Goal: Information Seeking & Learning: Learn about a topic

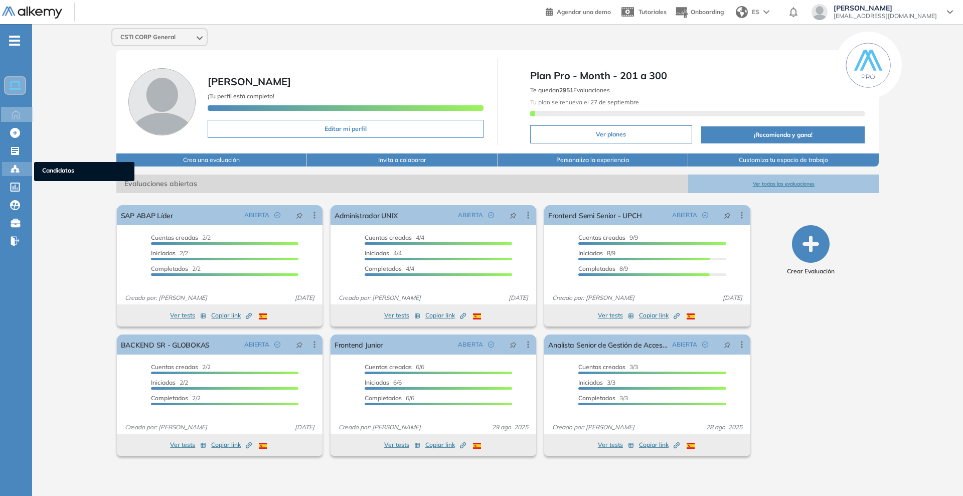
click at [8, 168] on div "Candidatos Candidatos" at bounding box center [17, 169] width 30 height 14
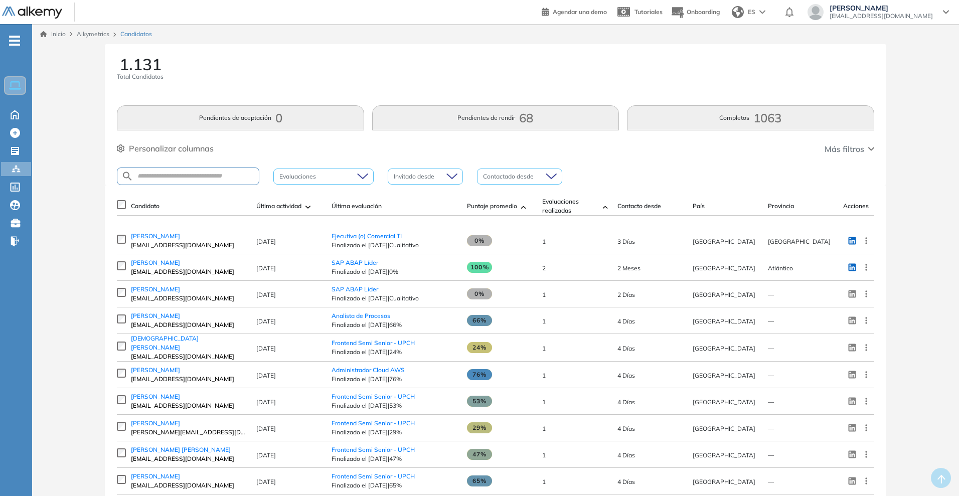
click at [177, 318] on span "[PERSON_NAME]" at bounding box center [155, 316] width 49 height 8
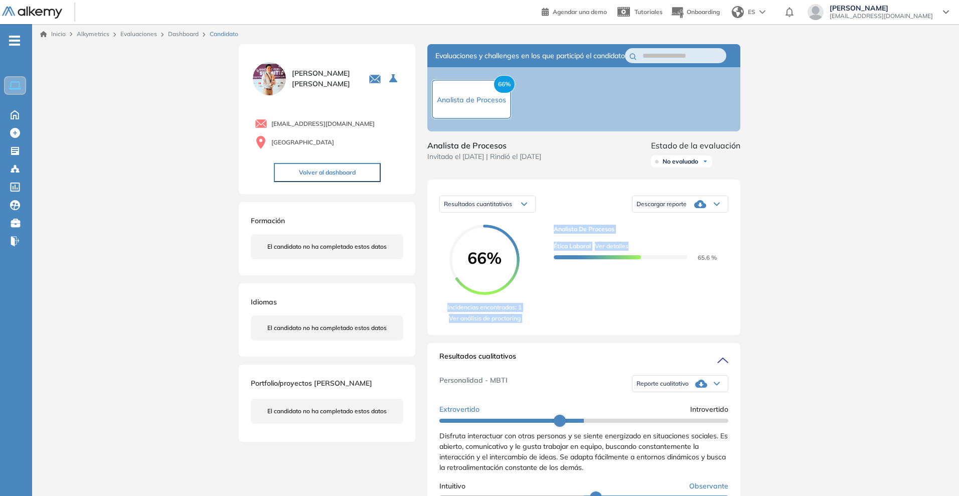
drag, startPoint x: 547, startPoint y: 245, endPoint x: 617, endPoint y: 320, distance: 102.3
click at [564, 323] on div "66% Incidencias encontradas: 1 Ver análisis de proctoring Analista de Procesos …" at bounding box center [584, 274] width 289 height 98
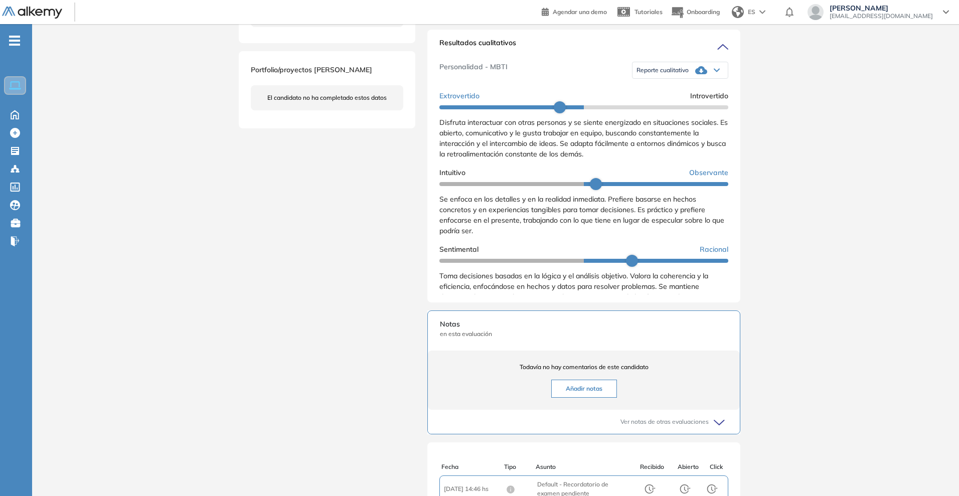
scroll to position [63, 0]
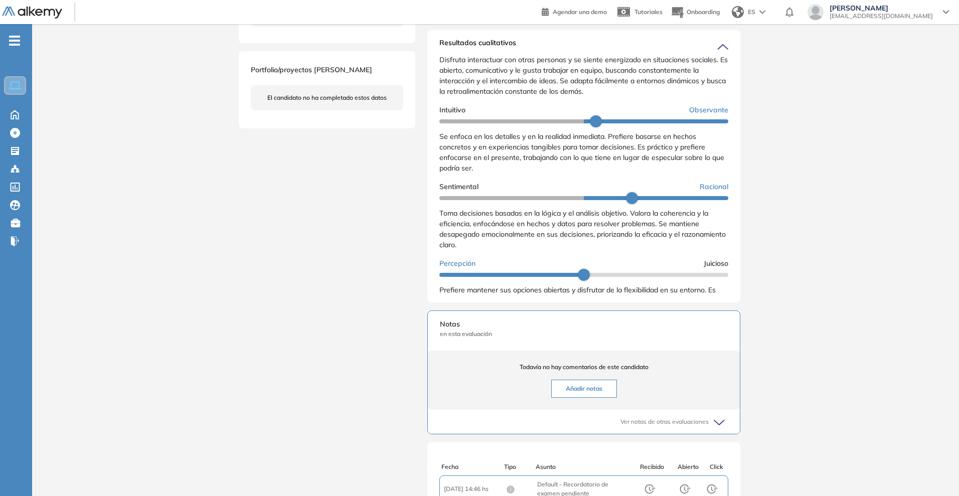
click at [492, 174] on div "Se enfoca en los detalles y en la realidad inmediata. Prefiere basarse en hecho…" at bounding box center [584, 152] width 289 height 42
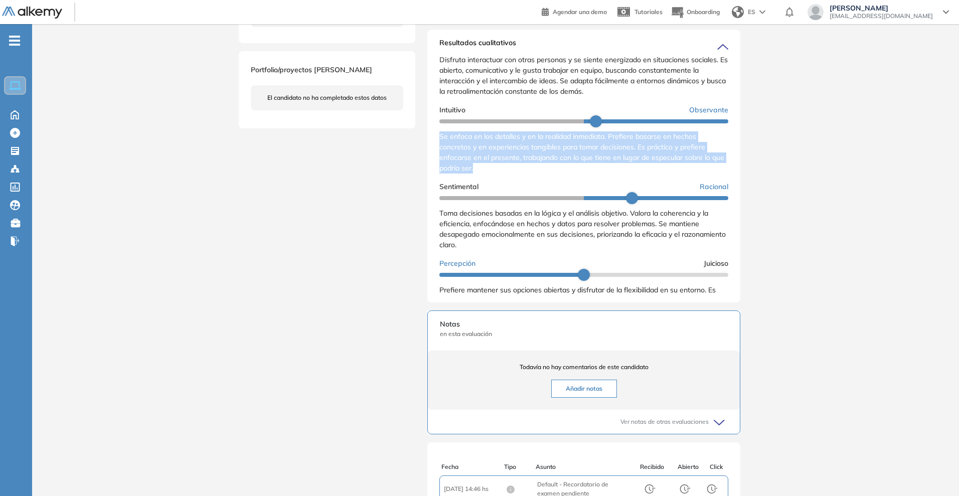
drag, startPoint x: 495, startPoint y: 179, endPoint x: 440, endPoint y: 146, distance: 64.1
click at [440, 146] on div "Se enfoca en los detalles y en la realidad inmediata. Prefiere basarse en hecho…" at bounding box center [584, 152] width 289 height 42
copy span "Se enfoca en los detalles y en la realidad inmediata. Prefiere basarse en hecho…"
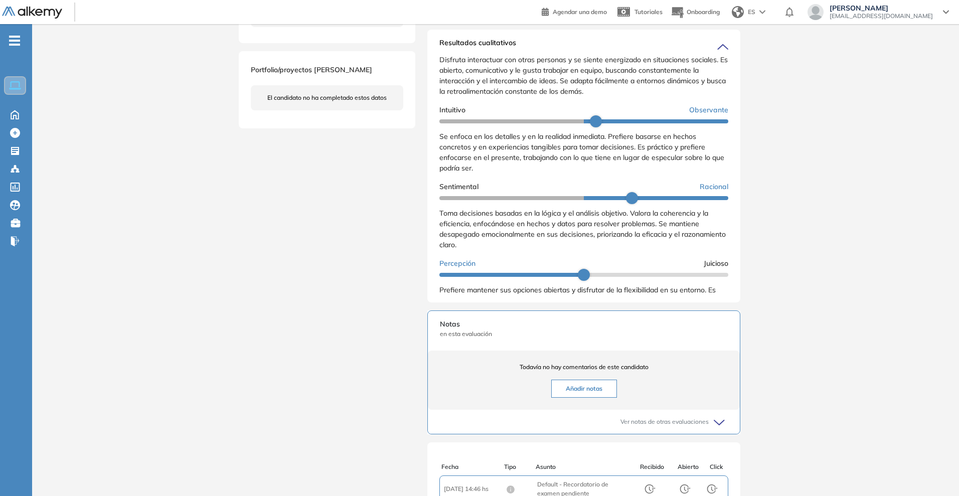
click at [544, 241] on span "Toma decisiones basadas en la lógica y el análisis objetivo. Valora la coherenc…" at bounding box center [583, 229] width 287 height 41
drag, startPoint x: 544, startPoint y: 231, endPoint x: 557, endPoint y: 235, distance: 13.7
click at [557, 235] on span "Toma decisiones basadas en la lógica y el análisis objetivo. Valora la coherenc…" at bounding box center [583, 229] width 287 height 41
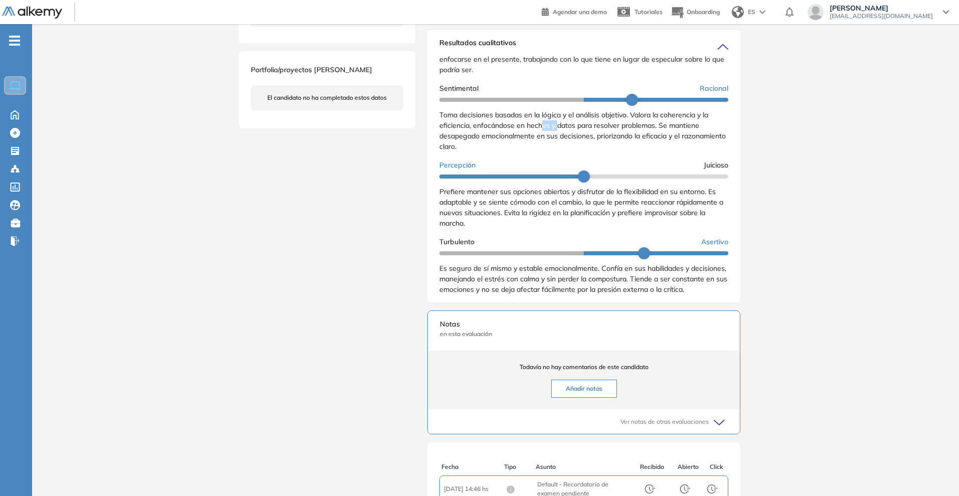
scroll to position [176, 0]
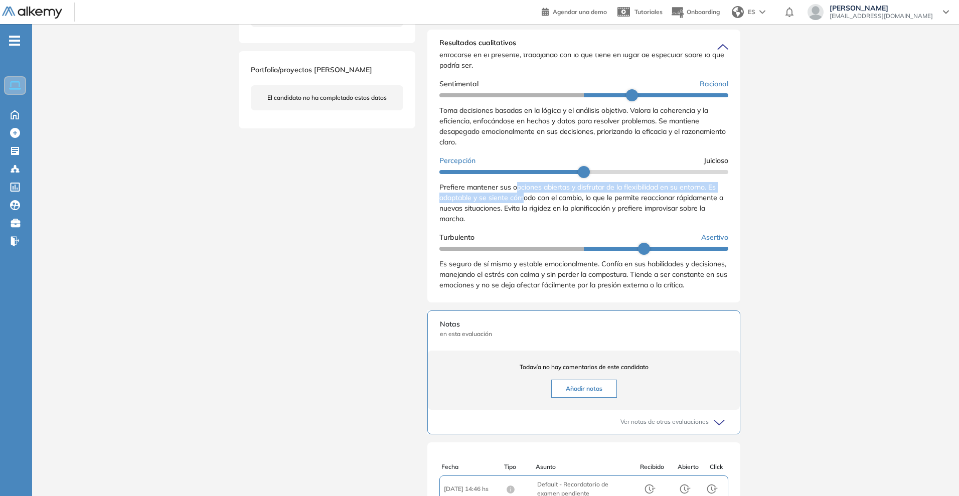
drag, startPoint x: 517, startPoint y: 191, endPoint x: 524, endPoint y: 199, distance: 11.1
click at [524, 199] on span "Prefiere mantener sus opciones abiertas y disfrutar de la flexibilidad en su en…" at bounding box center [582, 203] width 284 height 41
drag, startPoint x: 482, startPoint y: 210, endPoint x: 466, endPoint y: 220, distance: 18.8
click at [482, 210] on span "Prefiere mantener sus opciones abiertas y disfrutar de la flexibilidad en su en…" at bounding box center [582, 203] width 284 height 41
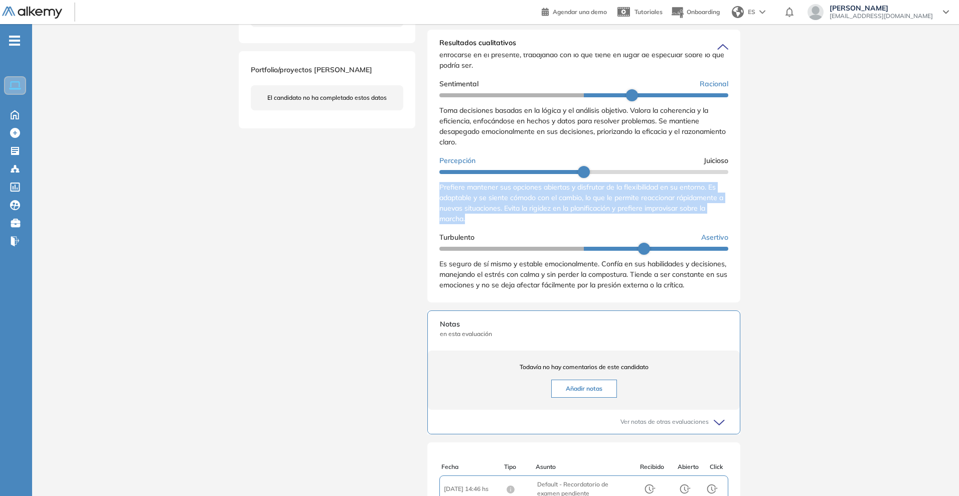
drag, startPoint x: 472, startPoint y: 220, endPoint x: 432, endPoint y: 188, distance: 51.8
click at [432, 188] on div "Resultados cualitativos Personalidad - MBTI Reporte cualitativo Reporte con Afi…" at bounding box center [584, 166] width 313 height 273
copy span "Prefiere mantener sus opciones abiertas y disfrutar de la flexibilidad en su en…"
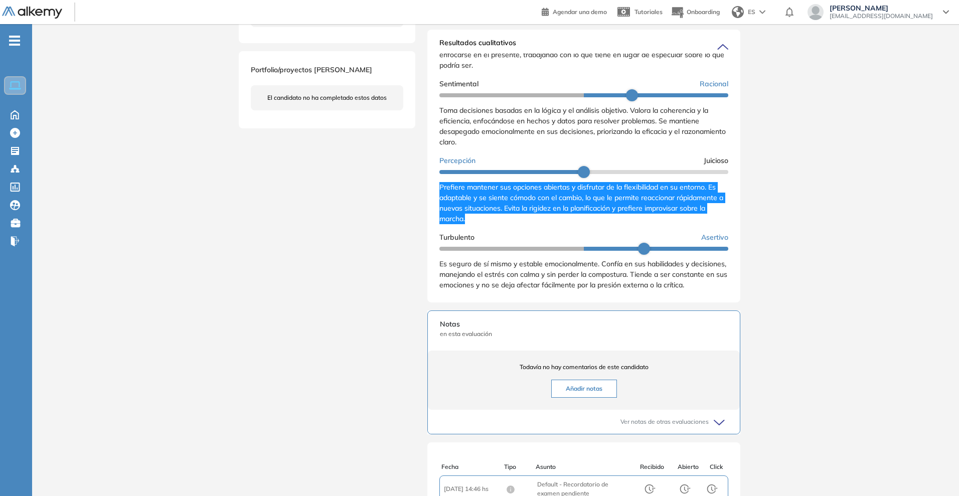
scroll to position [376, 0]
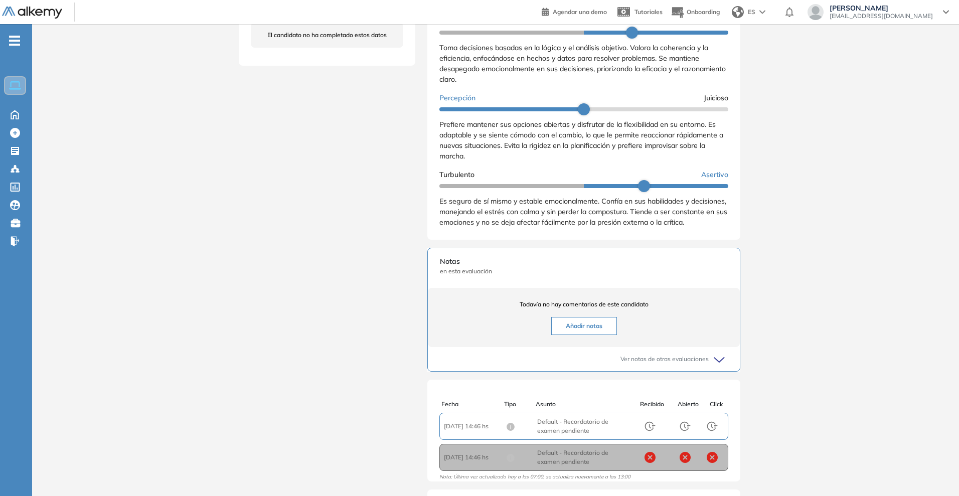
click at [475, 210] on span "Es seguro de sí mismo y estable emocionalmente. Confía en sus habilidades y dec…" at bounding box center [584, 212] width 288 height 30
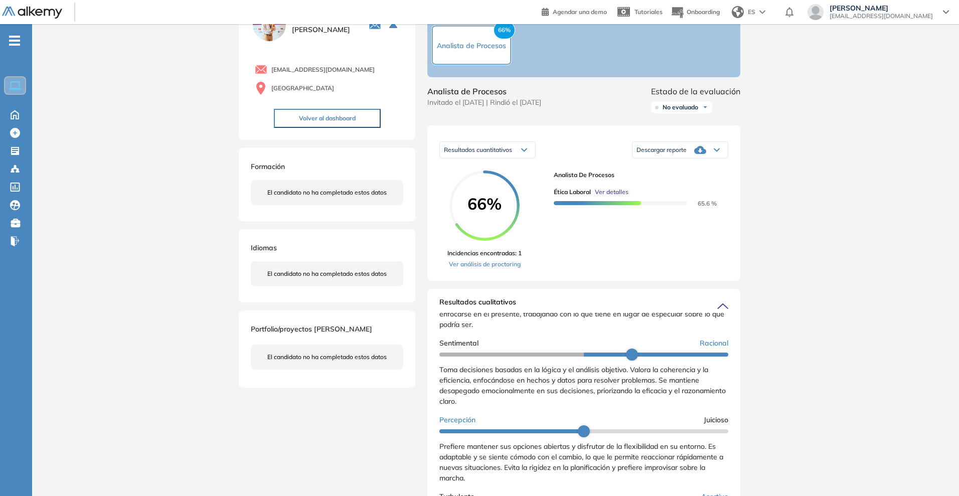
scroll to position [63, 0]
